Goal: Navigation & Orientation: Go to known website

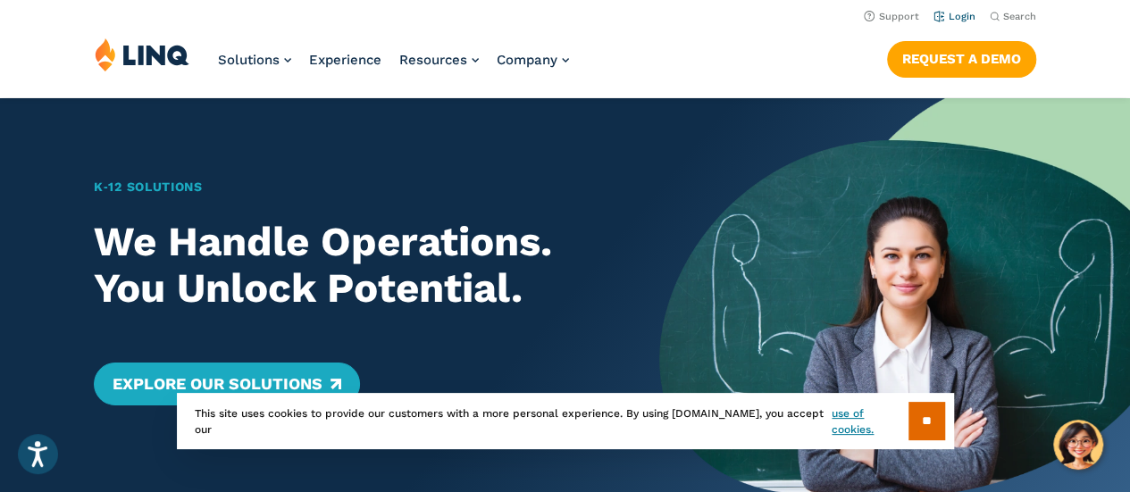
click at [963, 18] on link "Login" at bounding box center [954, 17] width 42 height 12
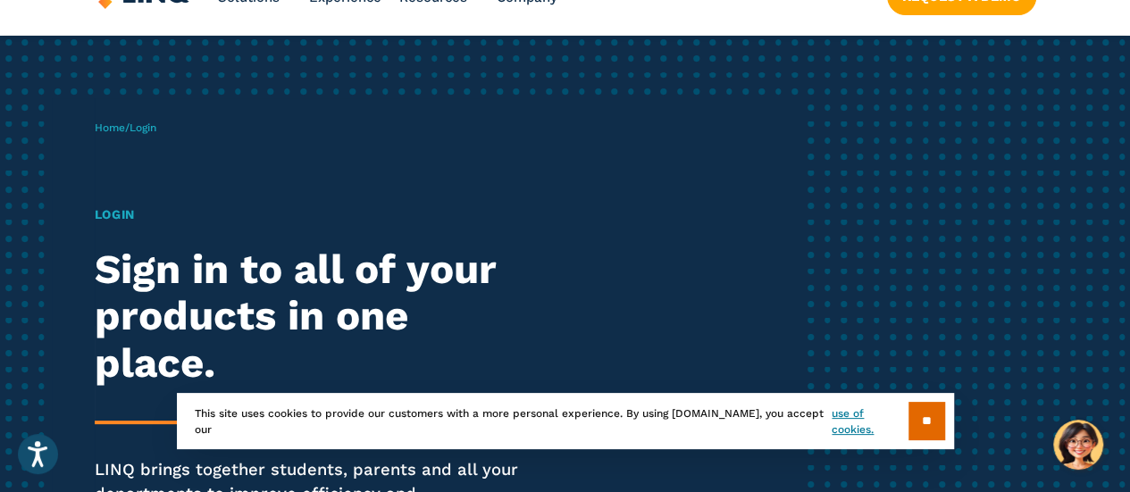
scroll to position [89, 0]
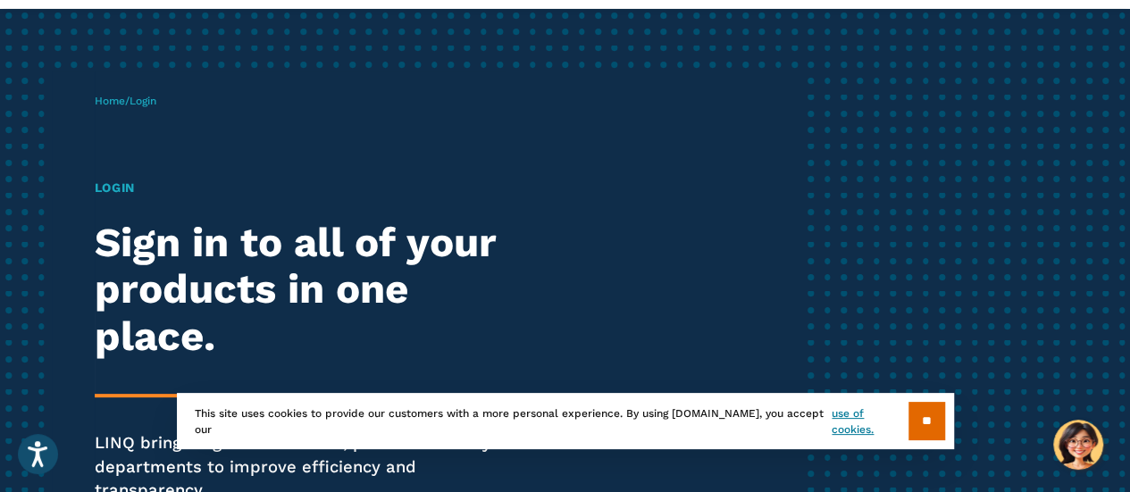
click at [925, 419] on input "**" at bounding box center [926, 421] width 37 height 38
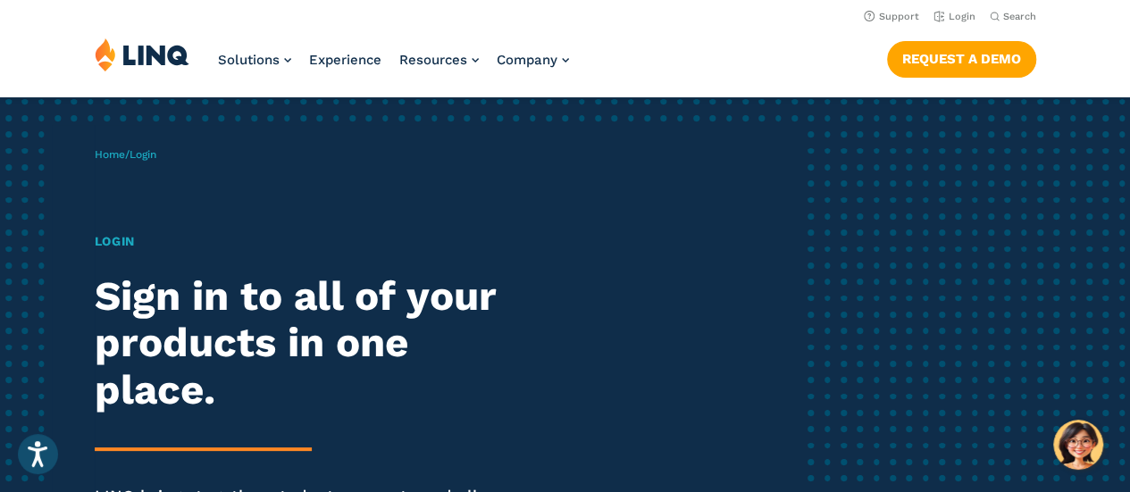
scroll to position [0, 0]
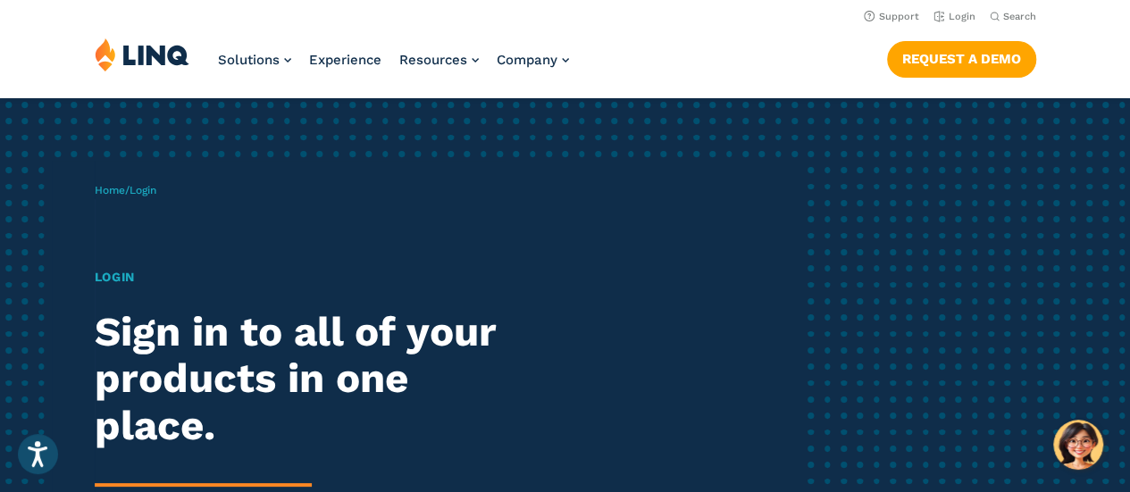
click at [156, 190] on span "Login" at bounding box center [143, 190] width 27 height 13
click at [954, 15] on link "Login" at bounding box center [954, 17] width 42 height 12
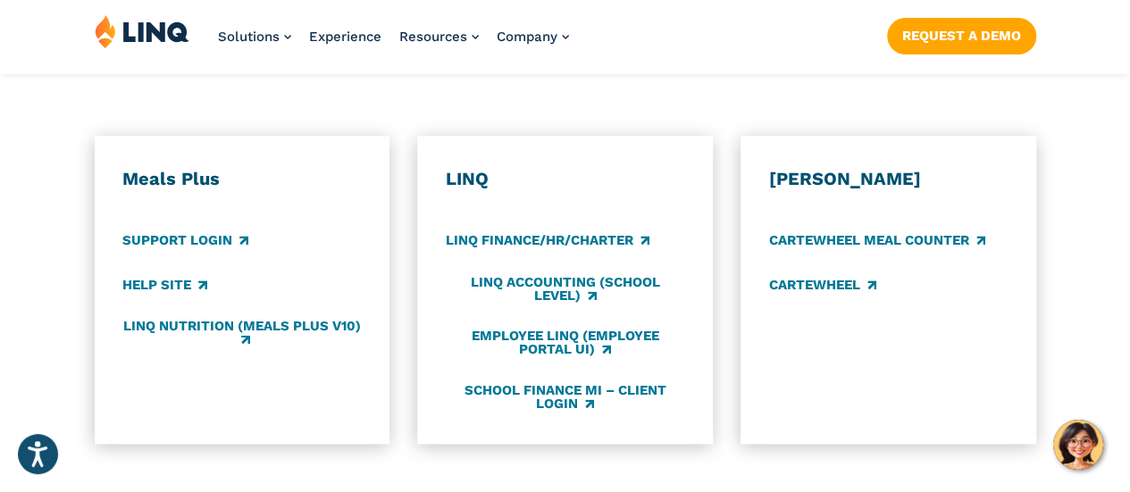
scroll to position [983, 0]
